Goal: Transaction & Acquisition: Book appointment/travel/reservation

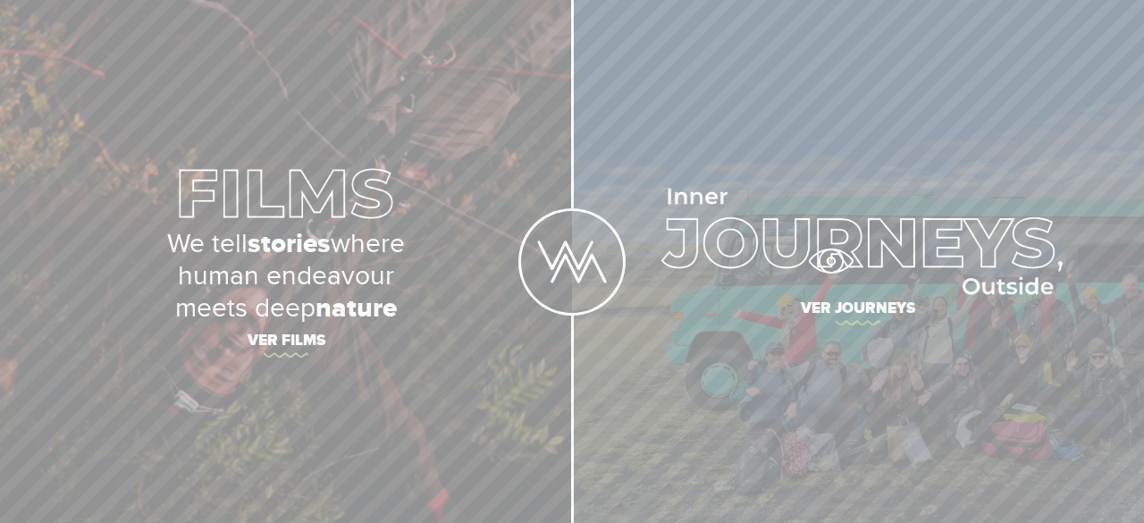
click at [830, 261] on img at bounding box center [857, 242] width 409 height 106
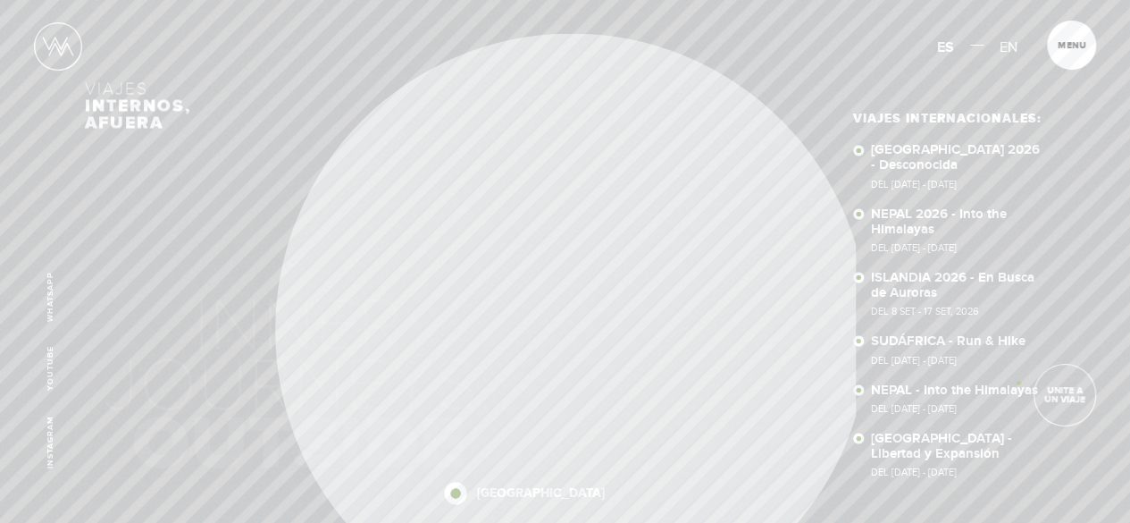
scroll to position [89, 0]
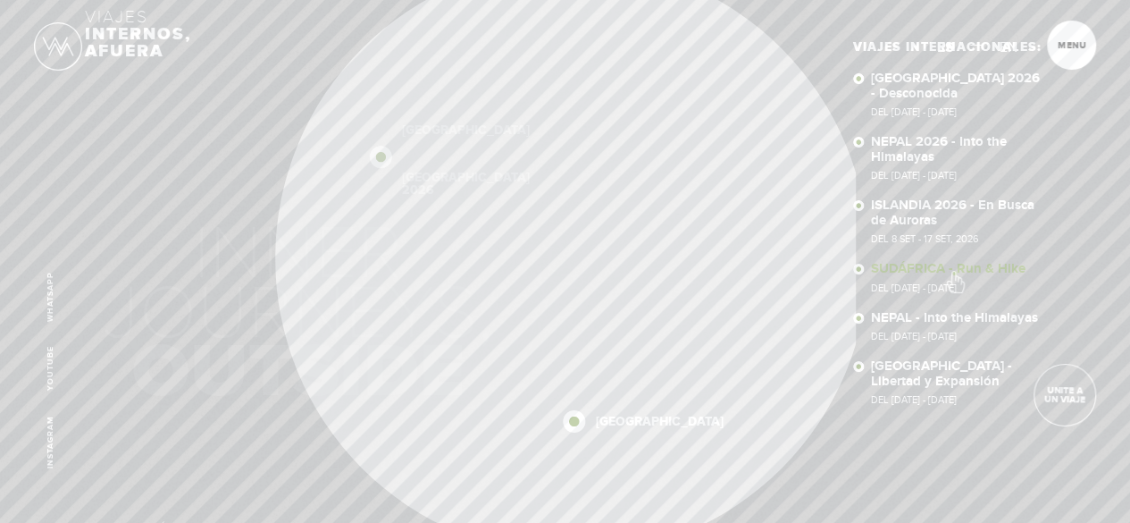
click at [954, 273] on link "SUDÁFRICA - Run & Hike Del [DATE] - [DATE]" at bounding box center [958, 277] width 174 height 31
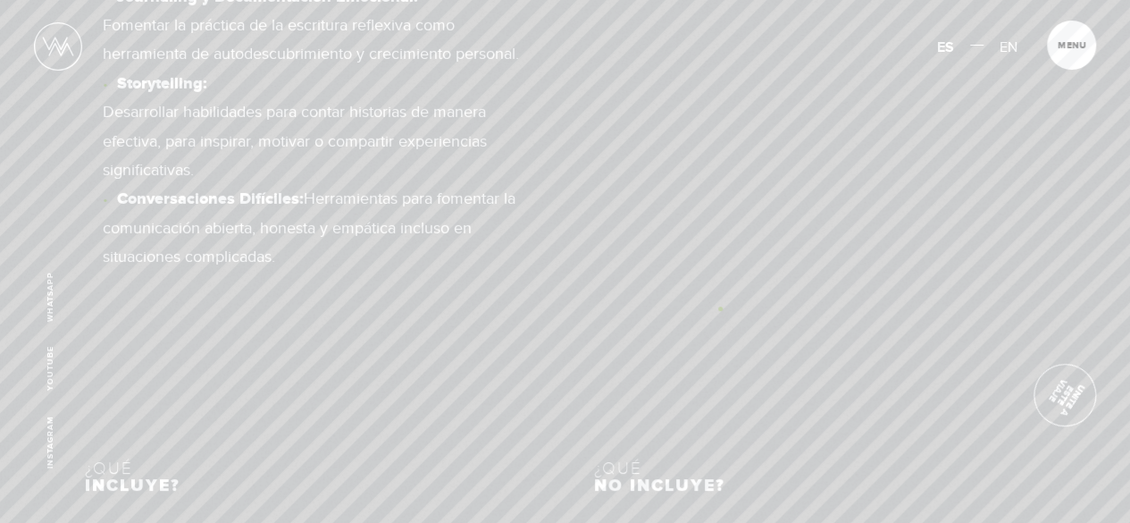
scroll to position [11347, 0]
